Goal: Transaction & Acquisition: Purchase product/service

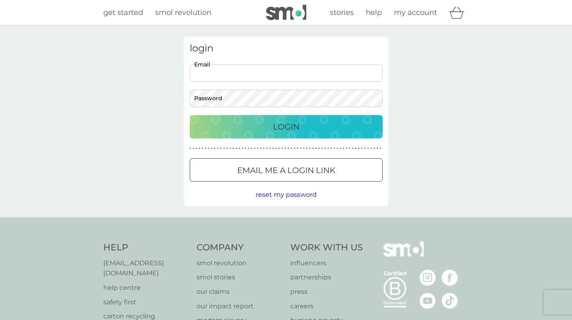
type input "annabelmackay@live.co.uk"
click at [286, 126] on button "Login" at bounding box center [286, 126] width 193 height 23
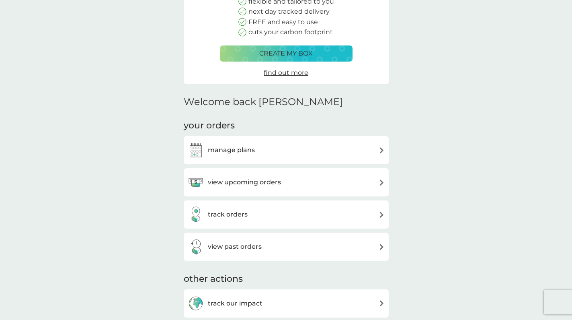
scroll to position [109, 0]
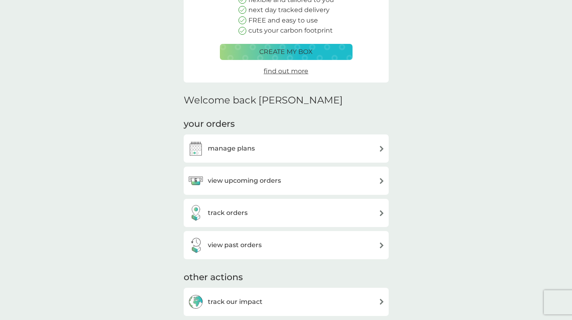
click at [235, 148] on h3 "manage plans" at bounding box center [231, 148] width 47 height 10
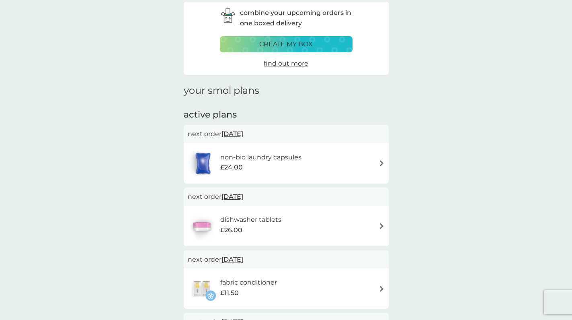
scroll to position [37, 0]
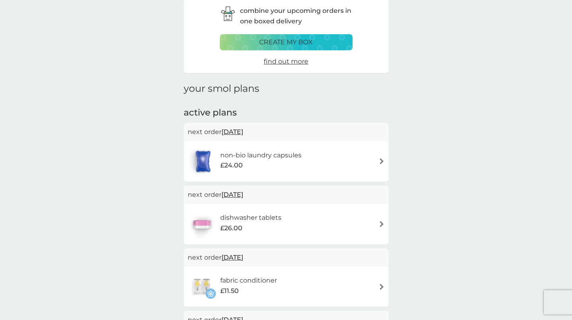
click at [237, 130] on span "[DATE]" at bounding box center [233, 132] width 22 height 16
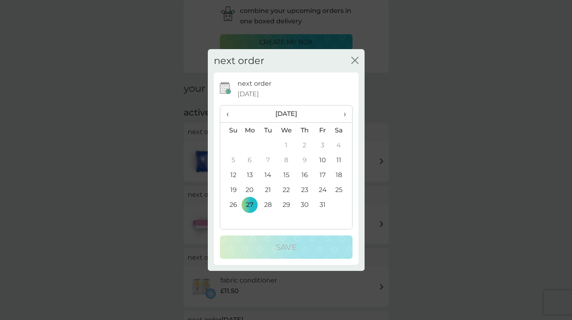
click at [305, 173] on td "16" at bounding box center [305, 174] width 18 height 15
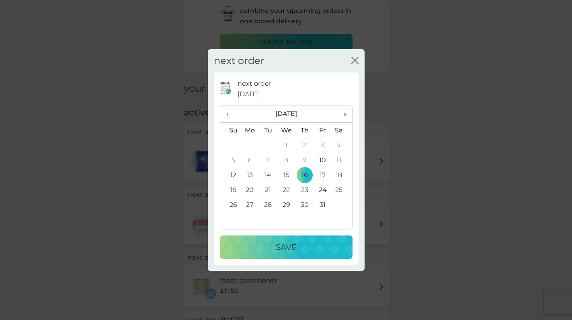
click at [325, 161] on td "10" at bounding box center [323, 159] width 18 height 15
click at [302, 247] on div "Save" at bounding box center [286, 247] width 117 height 13
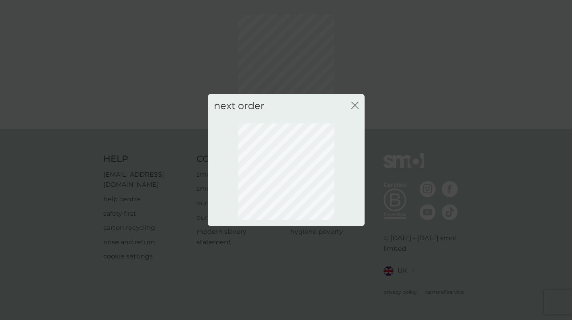
scroll to position [17, 0]
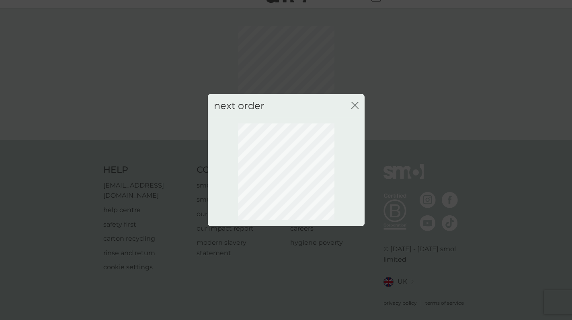
click at [356, 105] on icon "close" at bounding box center [356, 105] width 3 height 6
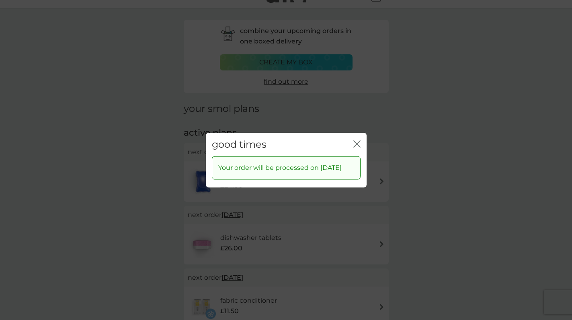
click at [354, 140] on icon "close" at bounding box center [357, 143] width 7 height 7
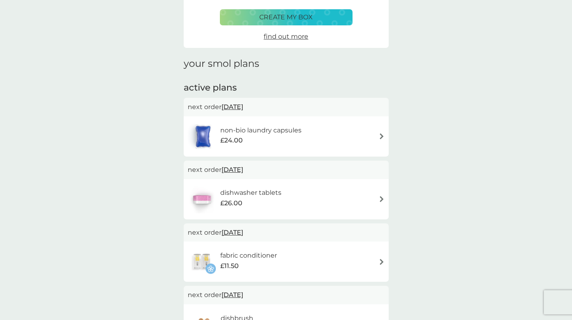
scroll to position [71, 0]
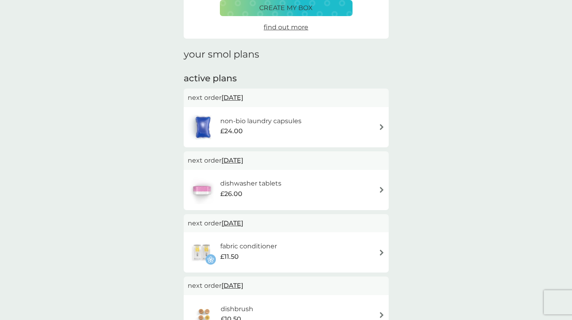
click at [338, 130] on div "non-bio laundry capsules £24.00" at bounding box center [286, 127] width 197 height 28
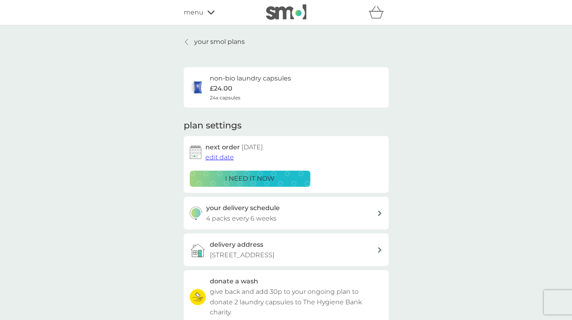
click at [233, 99] on span "24x capsules" at bounding box center [225, 98] width 31 height 8
click at [224, 90] on p "£24.00" at bounding box center [221, 88] width 23 height 10
click at [267, 76] on h6 "non-bio laundry capsules" at bounding box center [250, 78] width 81 height 10
click at [284, 208] on div "your delivery schedule 4 packs every 6 weeks" at bounding box center [291, 213] width 171 height 21
select select "42"
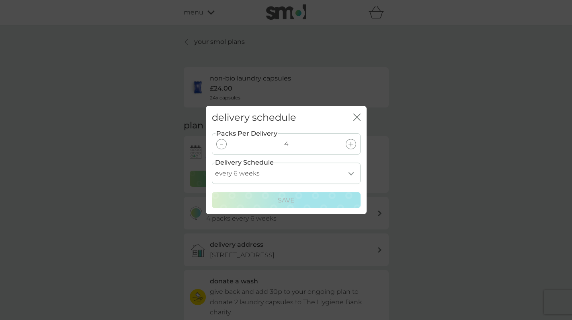
click at [349, 144] on icon at bounding box center [351, 144] width 5 height 5
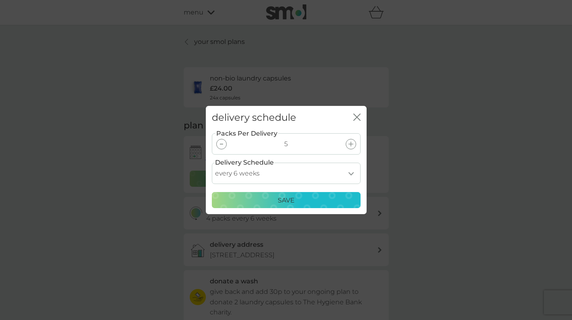
click at [304, 204] on div "Save" at bounding box center [286, 200] width 138 height 10
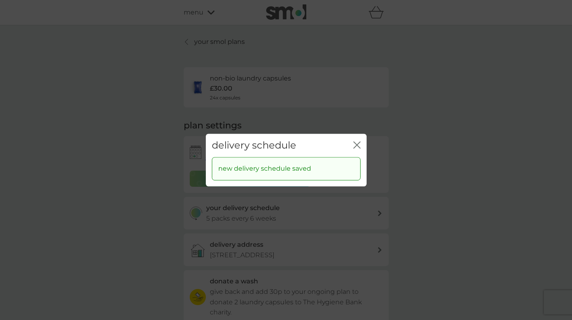
click at [358, 142] on icon "close" at bounding box center [357, 144] width 7 height 7
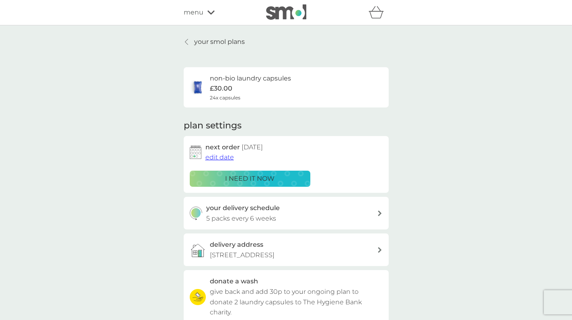
click at [298, 210] on div "your delivery schedule 5 packs every 6 weeks" at bounding box center [291, 213] width 171 height 21
select select "42"
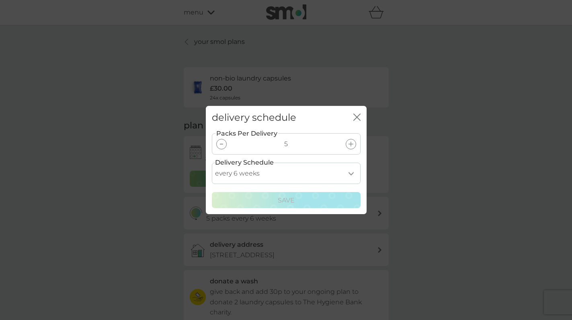
click at [350, 146] on div at bounding box center [351, 144] width 10 height 10
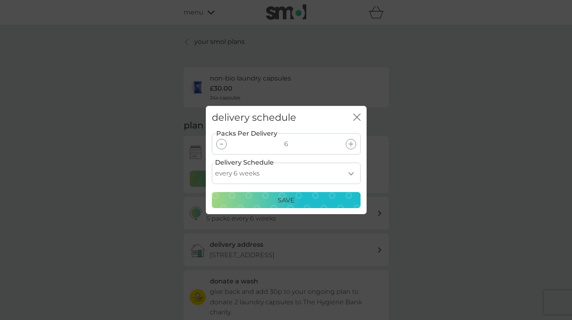
click at [282, 200] on p "Save" at bounding box center [286, 200] width 17 height 10
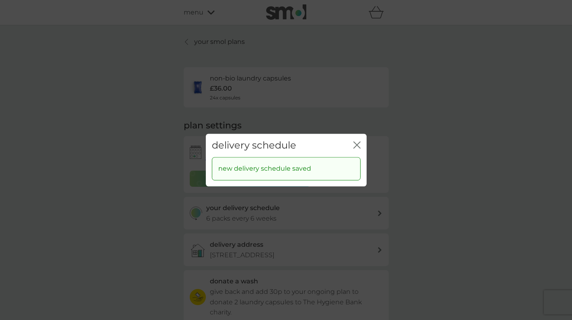
click at [356, 145] on icon "close" at bounding box center [357, 144] width 7 height 7
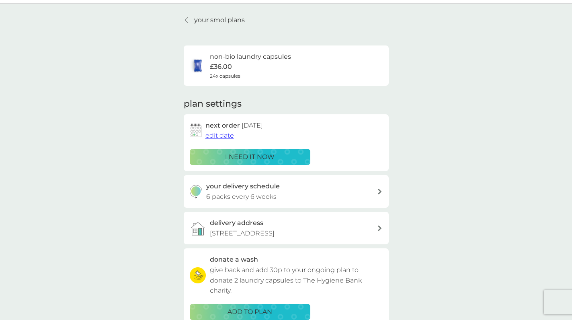
scroll to position [15, 0]
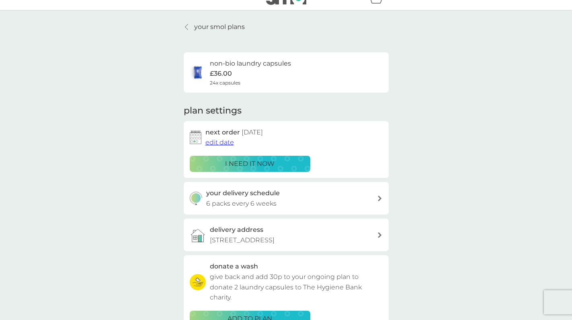
click at [269, 158] on p "i need it now" at bounding box center [249, 163] width 49 height 10
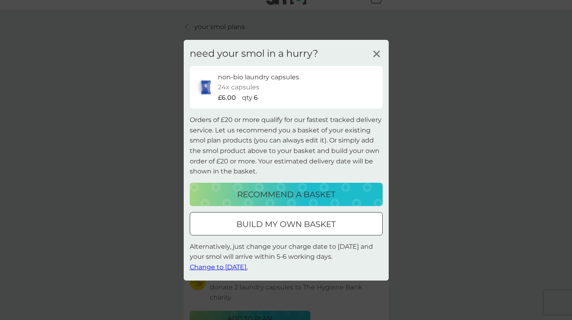
click at [317, 228] on p "build my own basket" at bounding box center [286, 224] width 99 height 13
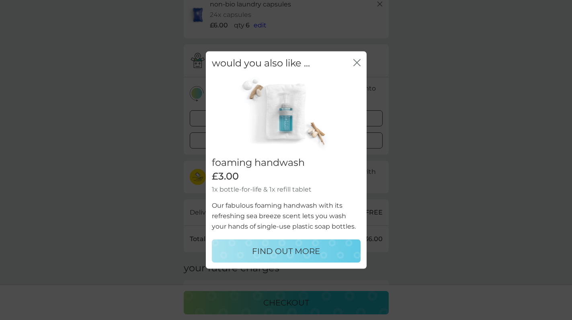
scroll to position [90, 0]
click at [357, 62] on icon "close" at bounding box center [357, 62] width 7 height 7
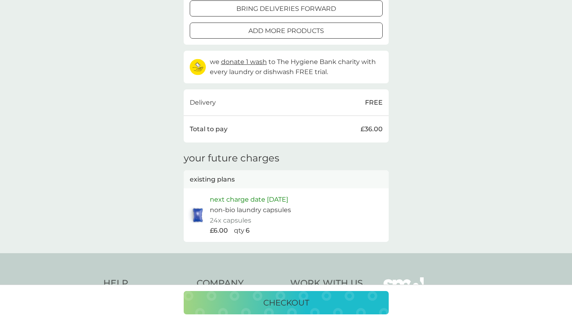
scroll to position [197, 0]
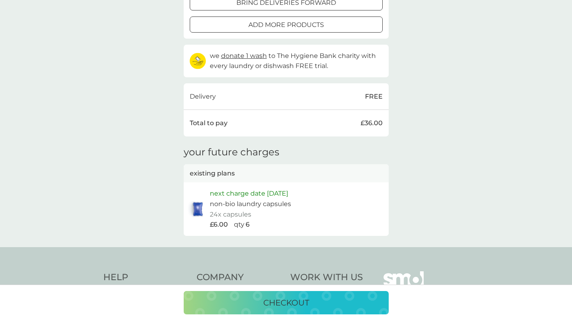
click at [304, 308] on p "checkout" at bounding box center [286, 302] width 46 height 13
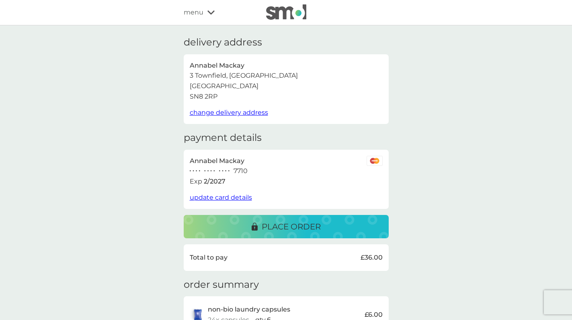
click at [294, 223] on p "place order" at bounding box center [291, 226] width 59 height 13
